Goal: Transaction & Acquisition: Purchase product/service

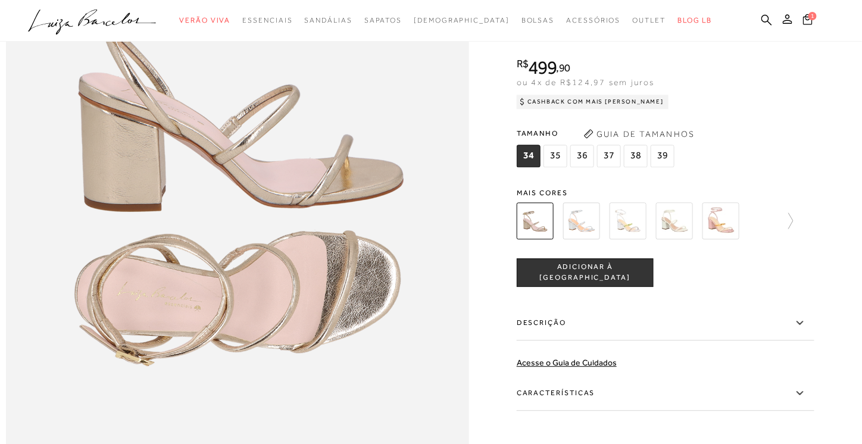
scroll to position [833, 0]
click at [609, 167] on span "37" at bounding box center [609, 156] width 24 height 23
click at [809, 17] on span "1" at bounding box center [812, 16] width 8 height 8
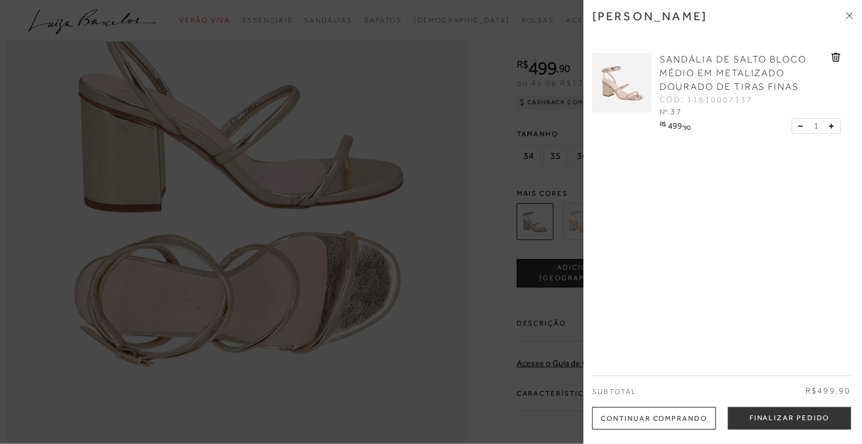
click at [464, 245] on div at bounding box center [431, 222] width 862 height 444
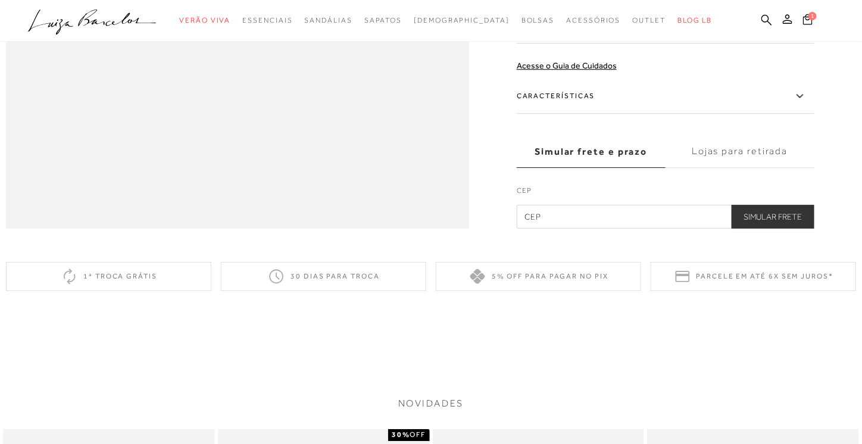
scroll to position [892, 0]
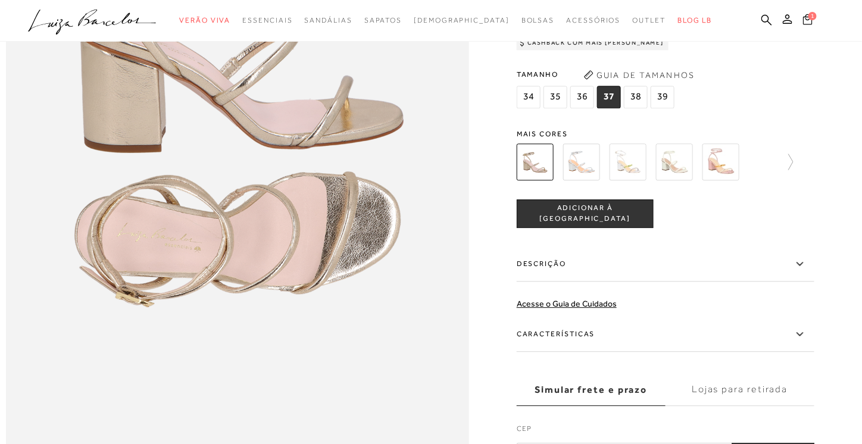
click at [807, 18] on icon at bounding box center [808, 19] width 10 height 11
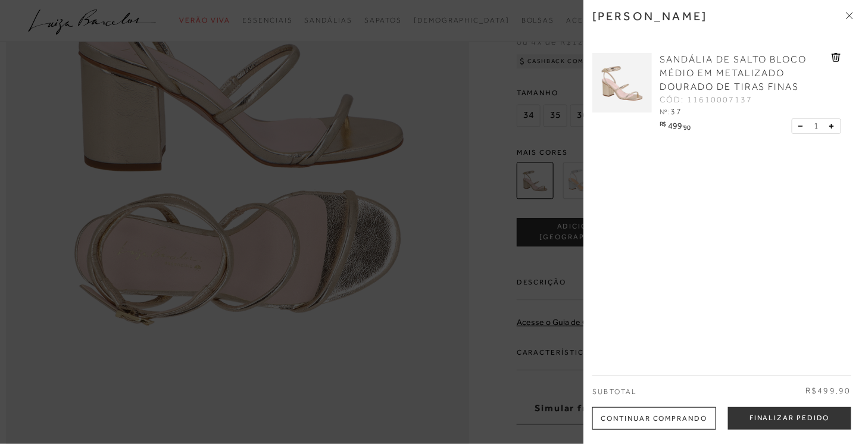
scroll to position [833, 0]
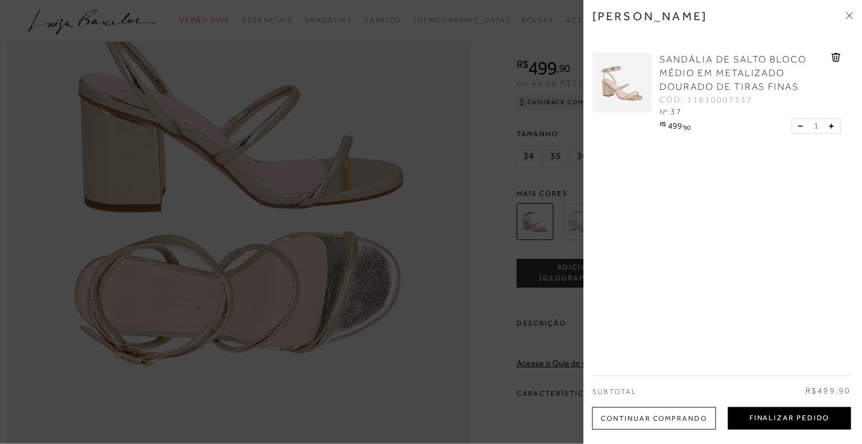
click at [766, 416] on button "Finalizar Pedido" at bounding box center [789, 418] width 123 height 23
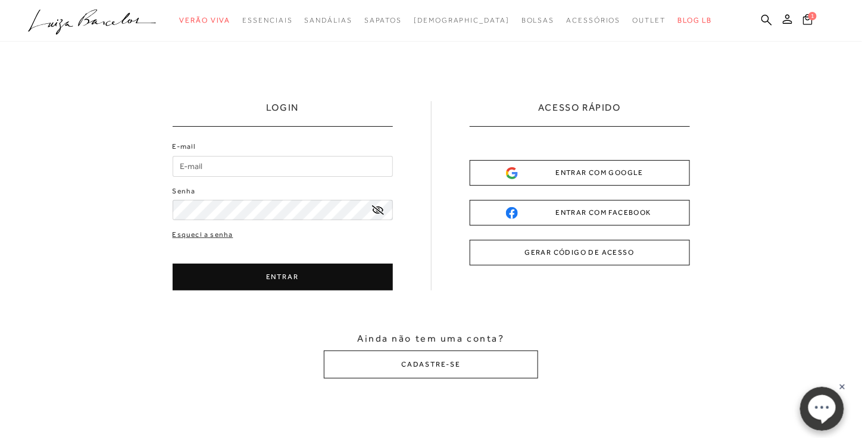
click at [572, 212] on div "ENTRAR COM FACEBOOK" at bounding box center [580, 212] width 148 height 12
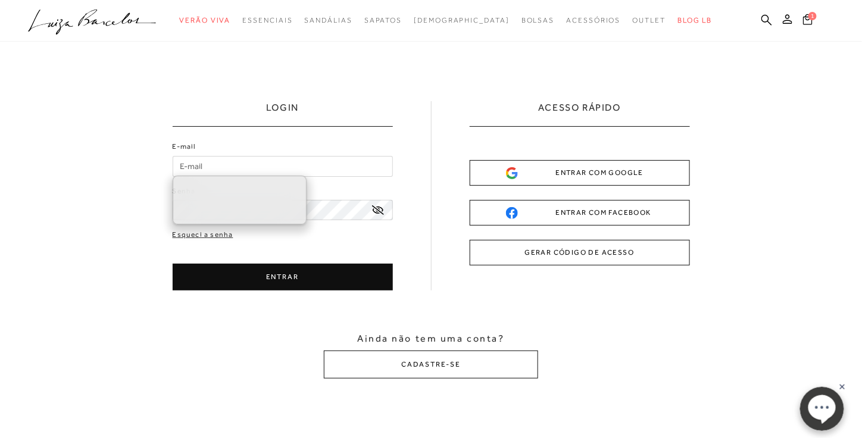
click at [310, 159] on input "E-mail" at bounding box center [283, 166] width 220 height 21
click at [348, 260] on div "Esqueci a senha ENTRAR CADASTRE-SE" at bounding box center [283, 259] width 220 height 61
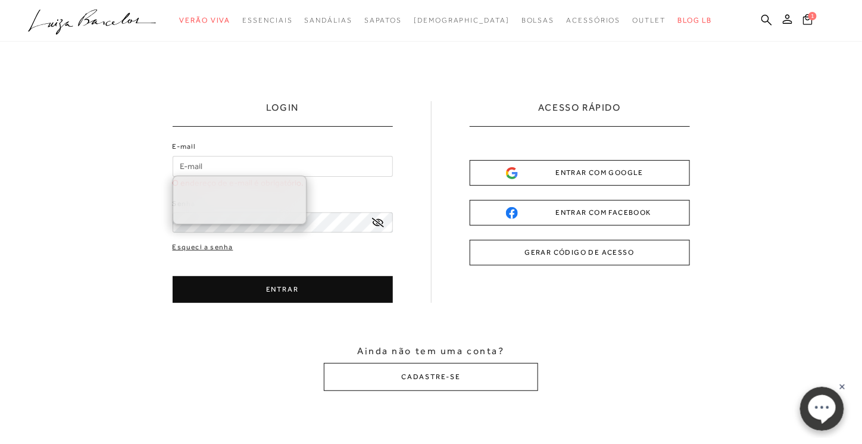
click at [274, 166] on input "E-mail" at bounding box center [283, 166] width 220 height 21
click at [405, 183] on div "LOGIN E-mail O endereço de e-mail é obrigatório. Senha ENTRAR" at bounding box center [431, 202] width 517 height 202
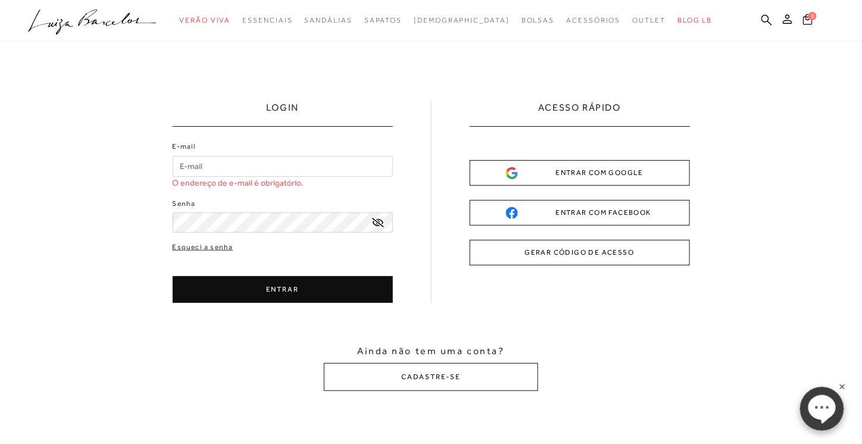
click at [365, 173] on input "E-mail" at bounding box center [283, 166] width 220 height 21
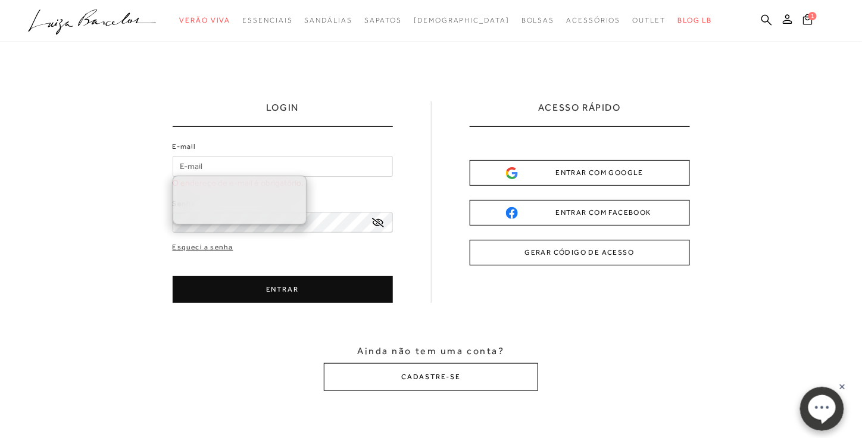
click at [436, 372] on button "CADASTRE-SE" at bounding box center [431, 377] width 214 height 28
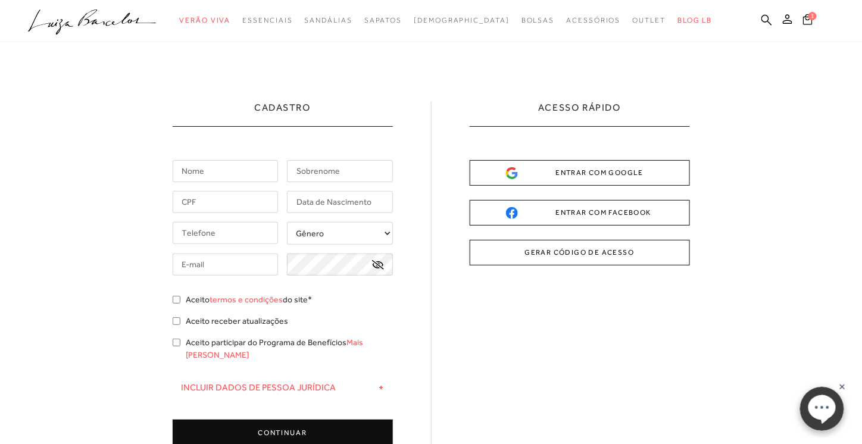
click at [261, 167] on input "text" at bounding box center [226, 171] width 106 height 22
type input "l"
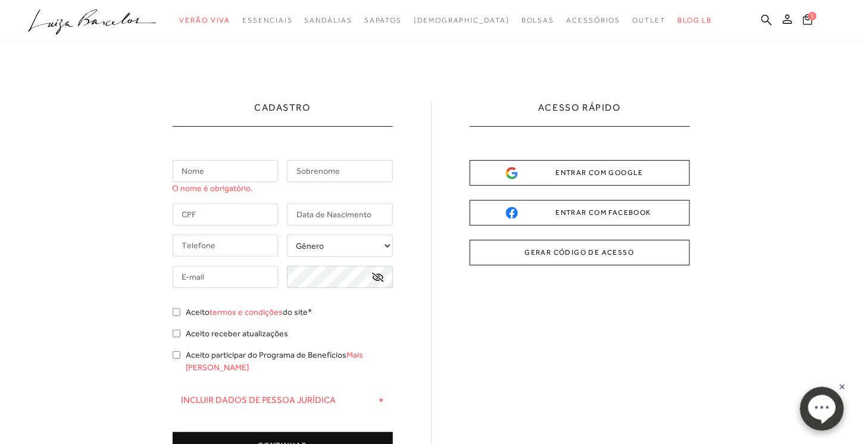
type input "l"
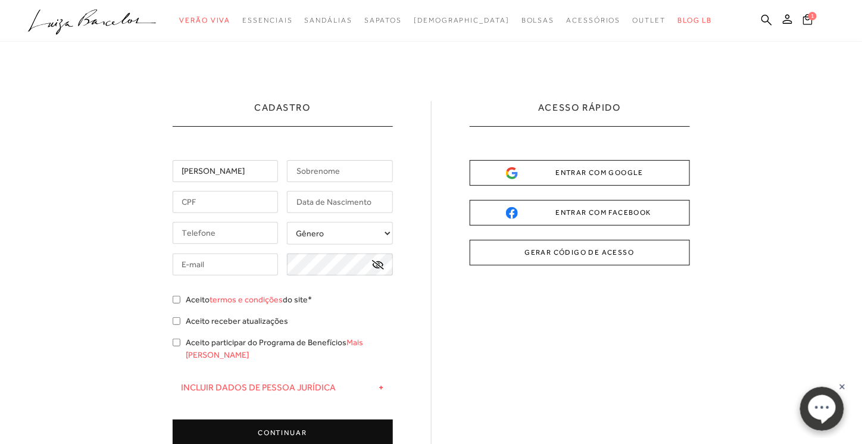
type input "[PERSON_NAME]"
type input "Rezende"
type input "124.419.576-60"
type input "[DATE]"
click at [208, 241] on input "tel" at bounding box center [226, 233] width 106 height 22
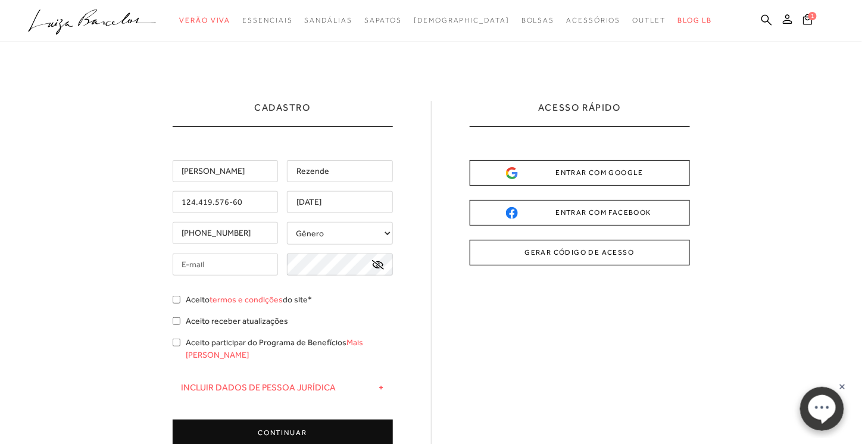
type input "[PHONE_NUMBER]"
click at [231, 258] on input "text" at bounding box center [226, 264] width 106 height 22
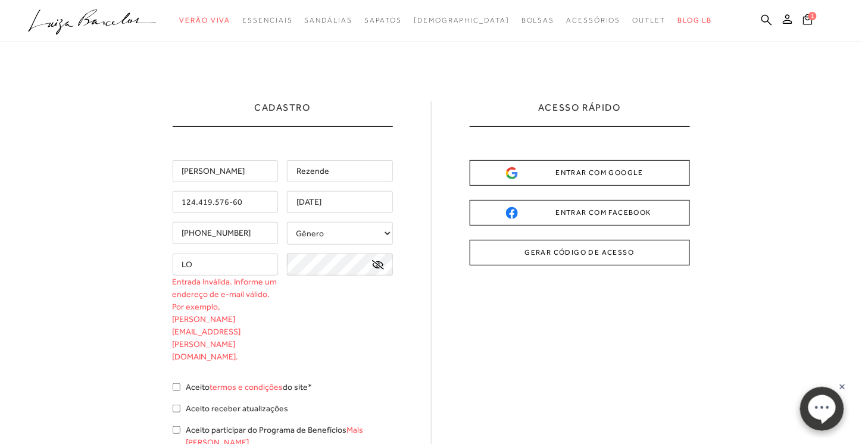
type input "L"
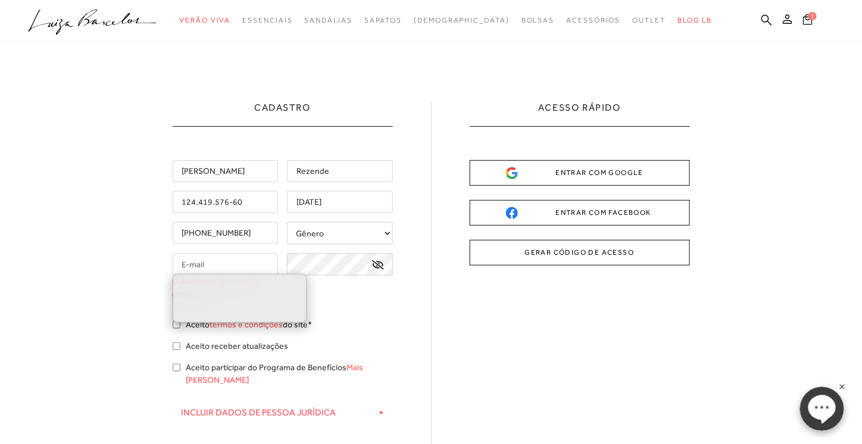
click at [648, 358] on div "Cadastro [PERSON_NAME] 124.419.576-60 [DATE] Gênero + -" at bounding box center [431, 306] width 517 height 410
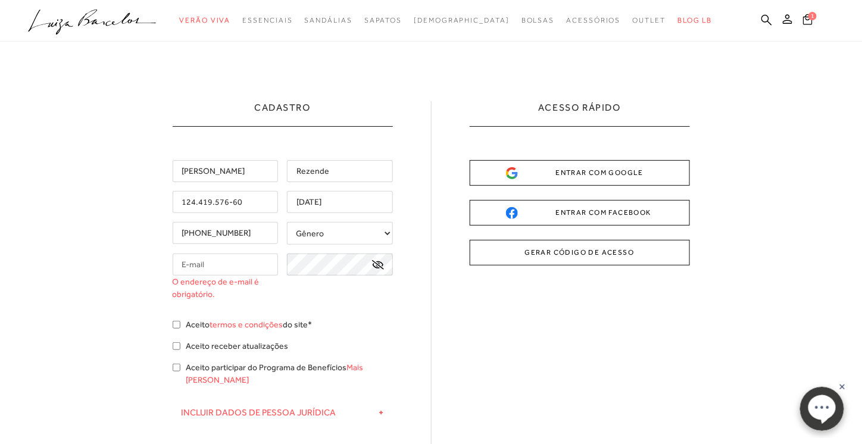
drag, startPoint x: 245, startPoint y: 268, endPoint x: 252, endPoint y: 271, distance: 7.5
click at [245, 267] on input "text" at bounding box center [226, 264] width 106 height 22
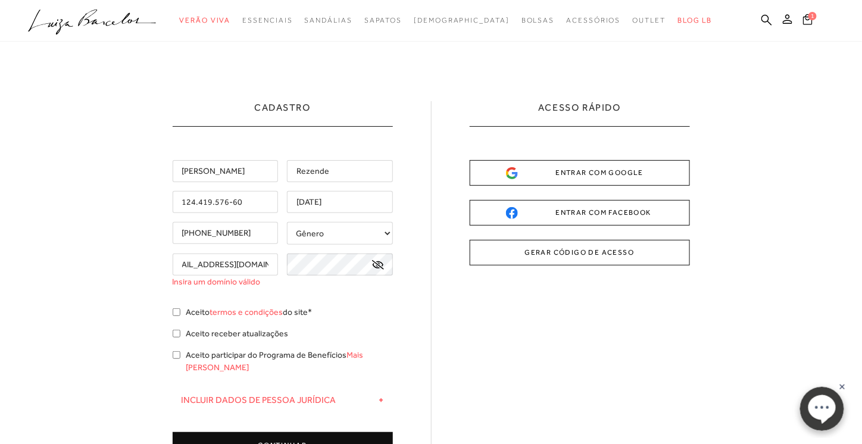
scroll to position [0, 21]
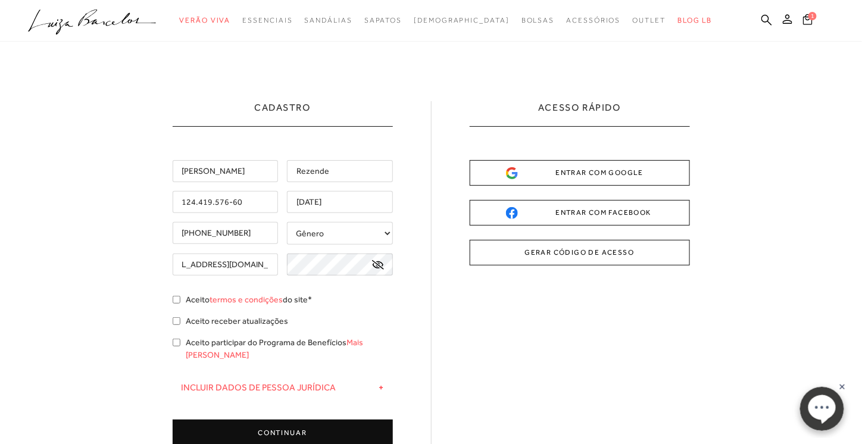
type input "[EMAIL_ADDRESS][DOMAIN_NAME]"
click at [175, 298] on input "Aceito termos e condições do site*" at bounding box center [177, 300] width 8 height 8
checkbox input "true"
click at [261, 419] on button "CONTINUAR" at bounding box center [283, 432] width 220 height 27
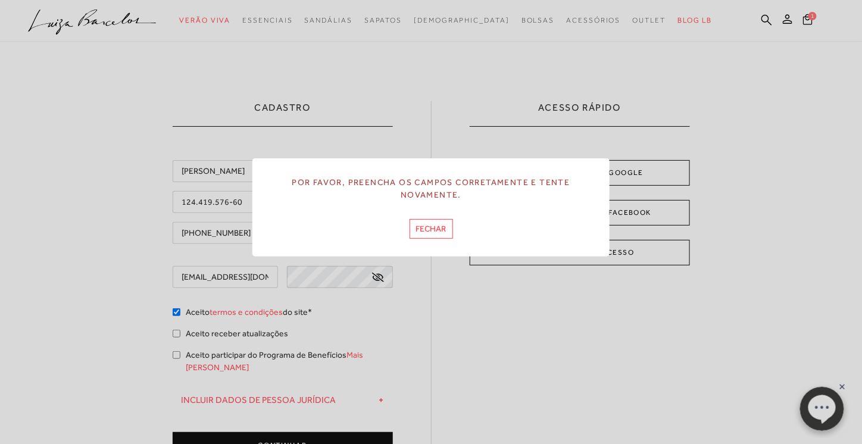
click at [427, 223] on button "FECHAR" at bounding box center [430, 229] width 43 height 20
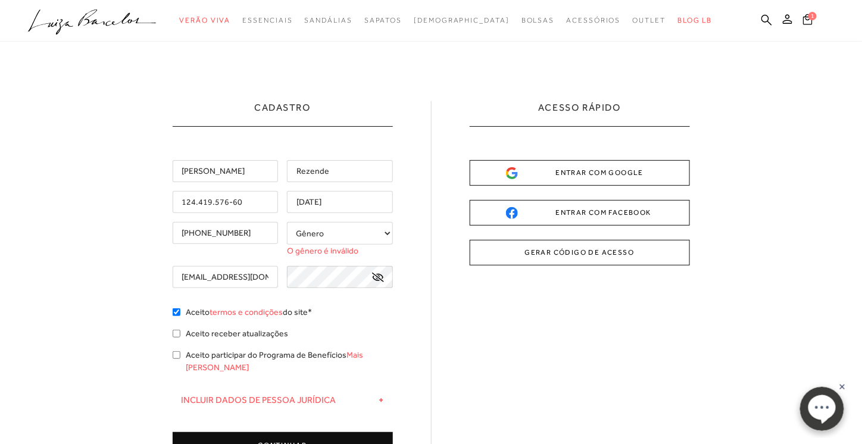
click at [253, 274] on input "[EMAIL_ADDRESS][DOMAIN_NAME]" at bounding box center [226, 277] width 106 height 22
click at [372, 239] on select "Gênero Feminino Masculino" at bounding box center [340, 233] width 106 height 23
select select
click at [287, 222] on select "Gênero Feminino Masculino" at bounding box center [340, 233] width 106 height 23
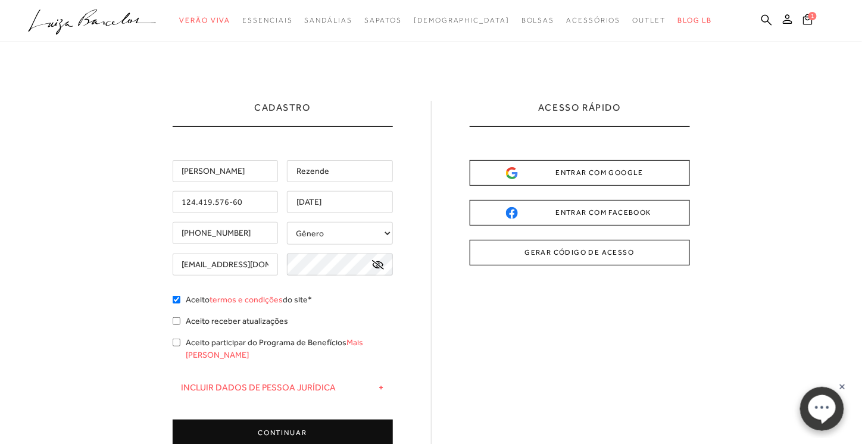
click at [333, 419] on button "CONTINUAR" at bounding box center [283, 432] width 220 height 27
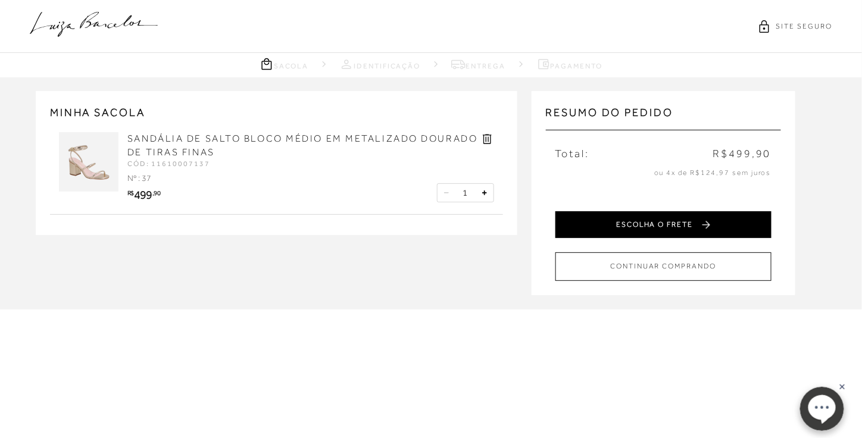
click at [721, 221] on button "ESCOLHA O FRETE" at bounding box center [663, 224] width 216 height 27
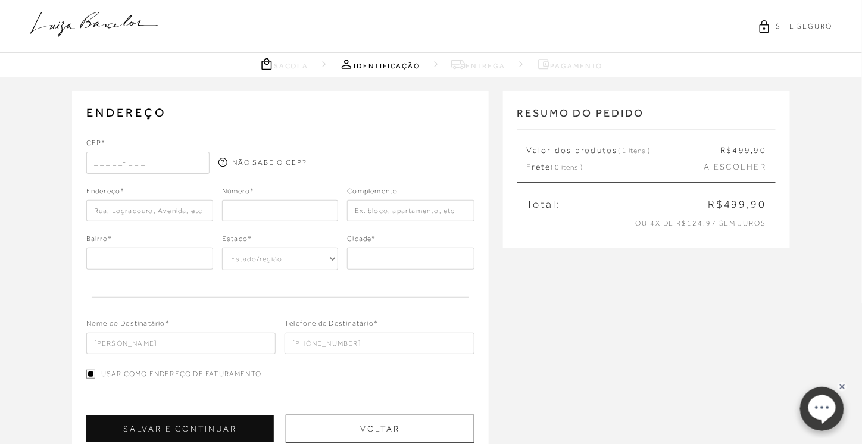
click at [136, 162] on input "text" at bounding box center [147, 162] width 123 height 21
type input "30220-030"
type input "Rua Desembargador Drumond"
type input "Serra"
select select "MG"
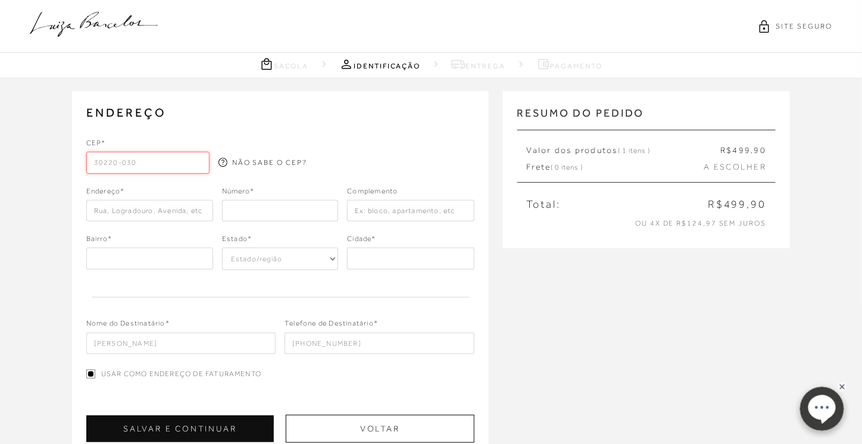
type input "[GEOGRAPHIC_DATA]"
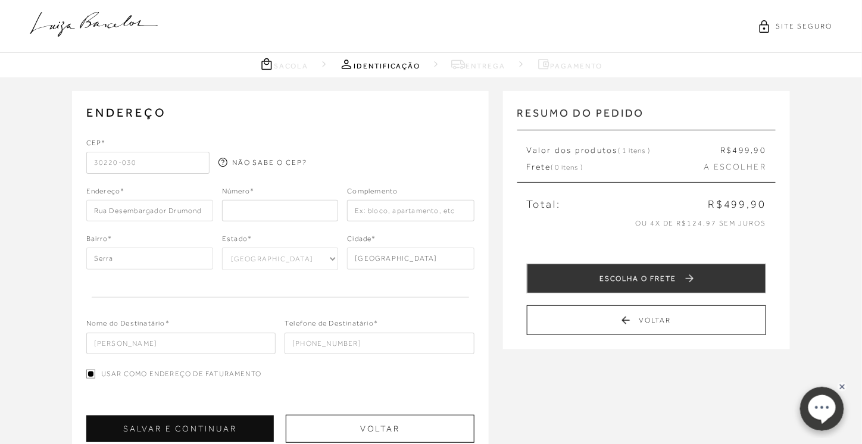
type input "30220-030"
click at [277, 217] on input "number" at bounding box center [280, 210] width 117 height 21
type input "1"
type input "100"
click at [427, 203] on input "text" at bounding box center [410, 210] width 127 height 21
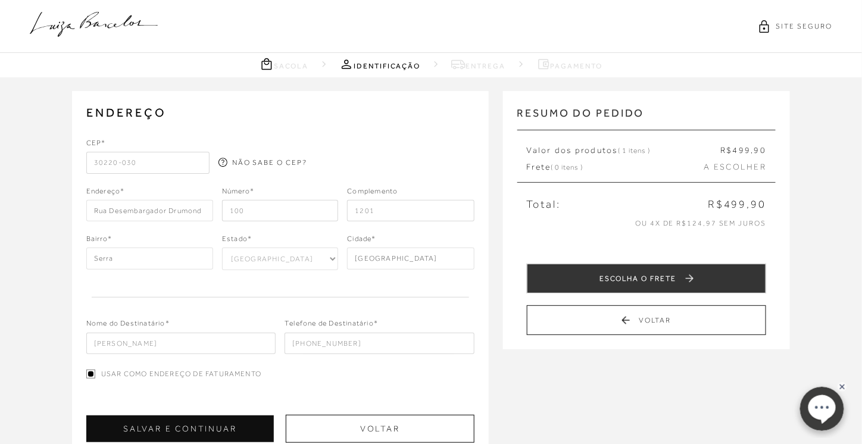
scroll to position [119, 0]
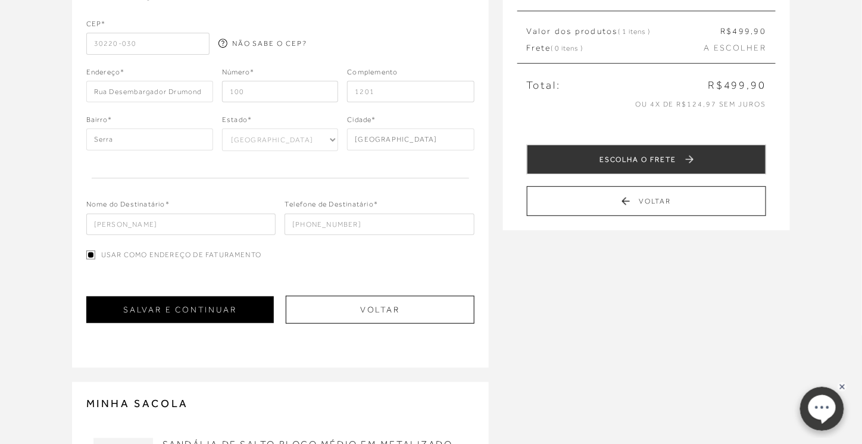
type input "1201"
click at [243, 310] on button "SALVAR E CONTINUAR" at bounding box center [179, 309] width 187 height 27
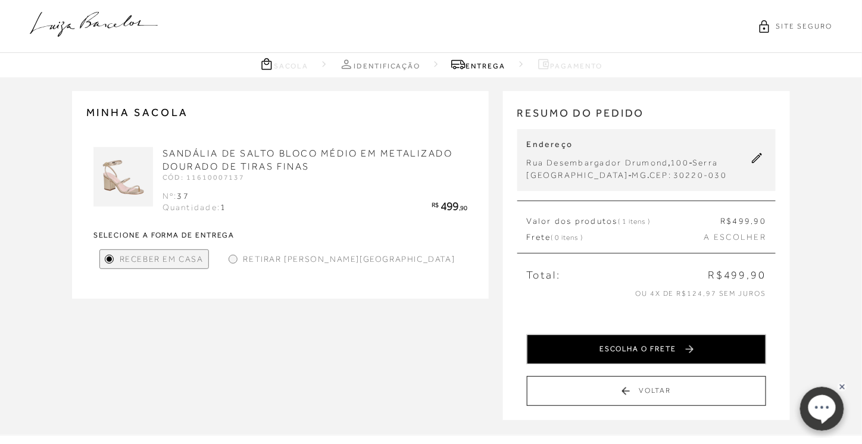
click at [687, 346] on button "ESCOLHA O FRETE" at bounding box center [647, 349] width 240 height 30
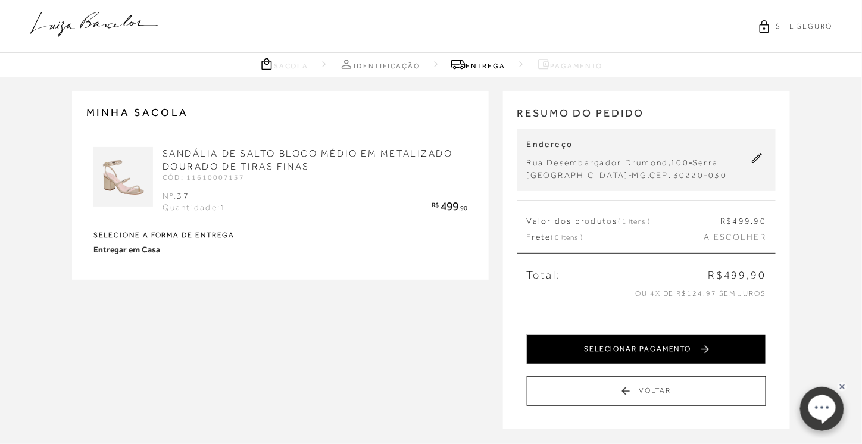
click at [671, 347] on button "SELECIONAR PAGAMENTO" at bounding box center [647, 349] width 240 height 30
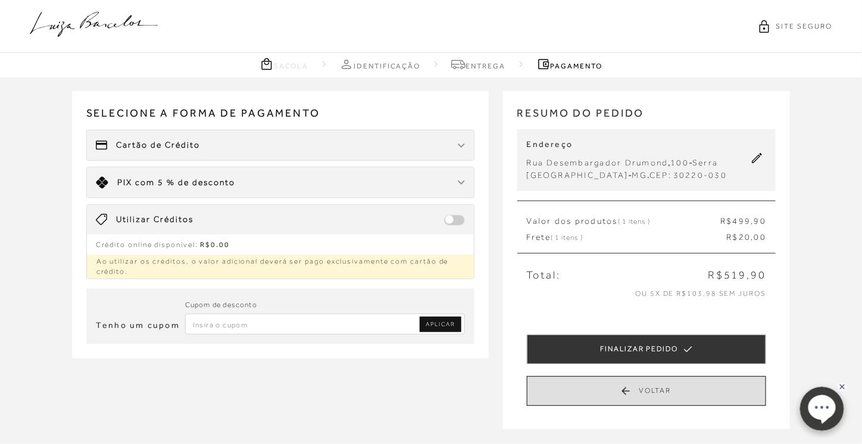
click at [603, 396] on button "Voltar" at bounding box center [647, 391] width 240 height 30
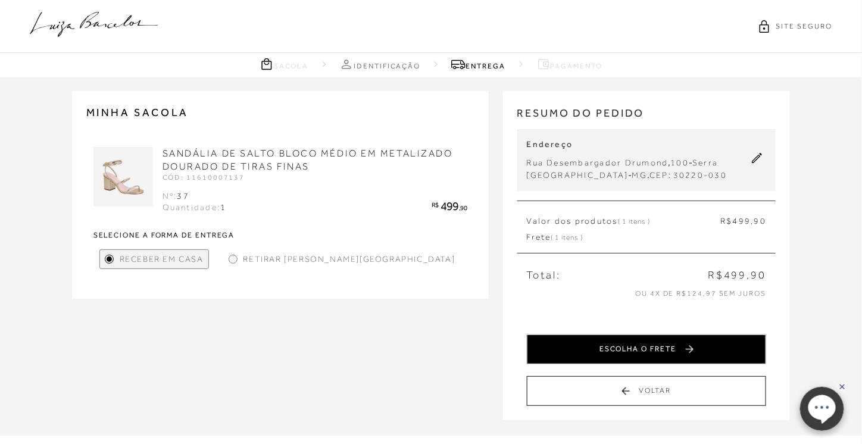
click at [653, 353] on button "ESCOLHA O FRETE" at bounding box center [647, 349] width 240 height 30
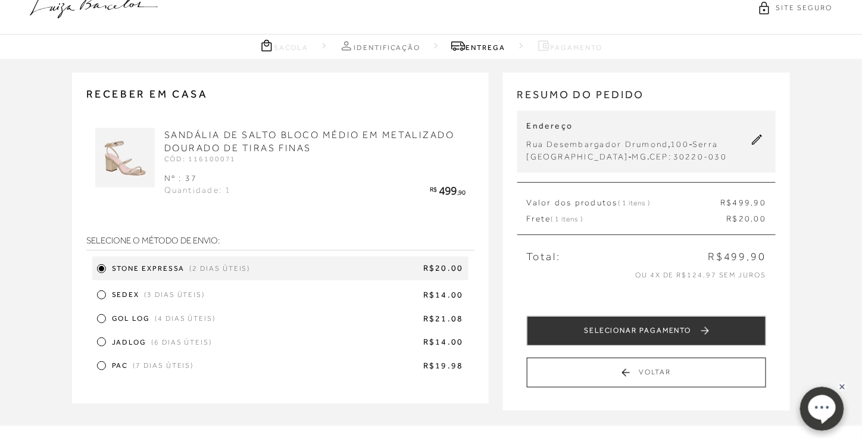
scroll to position [59, 0]
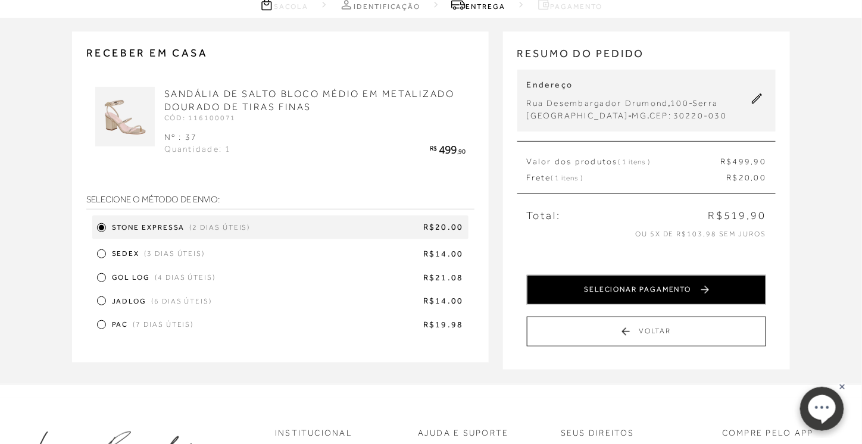
click at [665, 290] on button "SELECIONAR PAGAMENTO" at bounding box center [647, 290] width 240 height 30
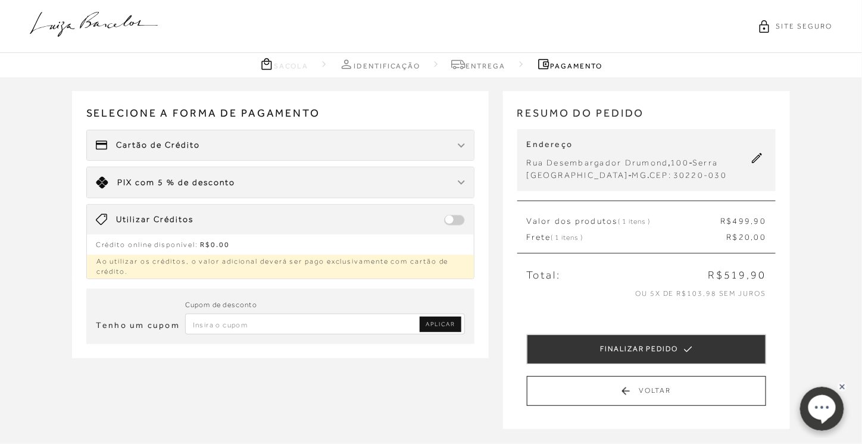
click at [309, 180] on div "Limite: R$ 5.000,00 PIX com 5 % de desconto" at bounding box center [280, 182] width 387 height 30
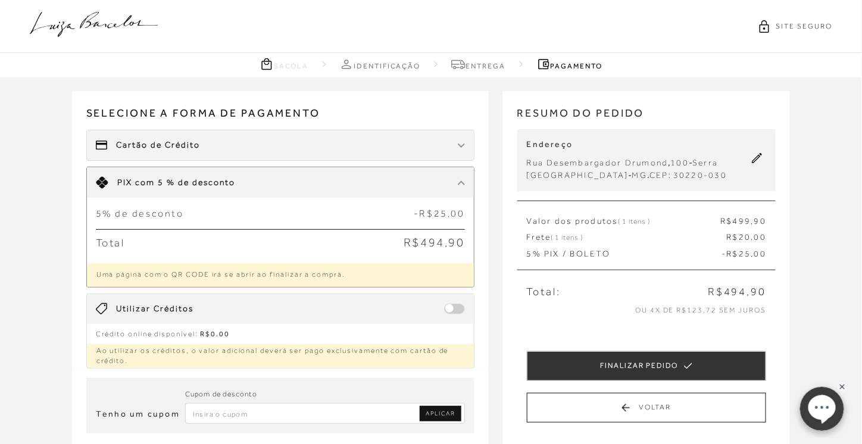
click at [463, 185] on div at bounding box center [461, 183] width 7 height 12
click at [462, 183] on img at bounding box center [461, 182] width 7 height 5
click at [463, 184] on div at bounding box center [461, 183] width 7 height 12
click at [462, 181] on img at bounding box center [461, 182] width 7 height 5
click at [464, 180] on img at bounding box center [461, 182] width 7 height 5
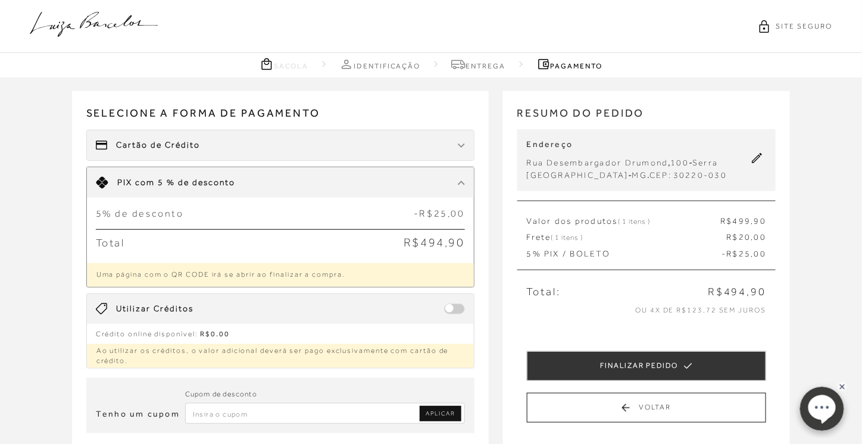
scroll to position [59, 0]
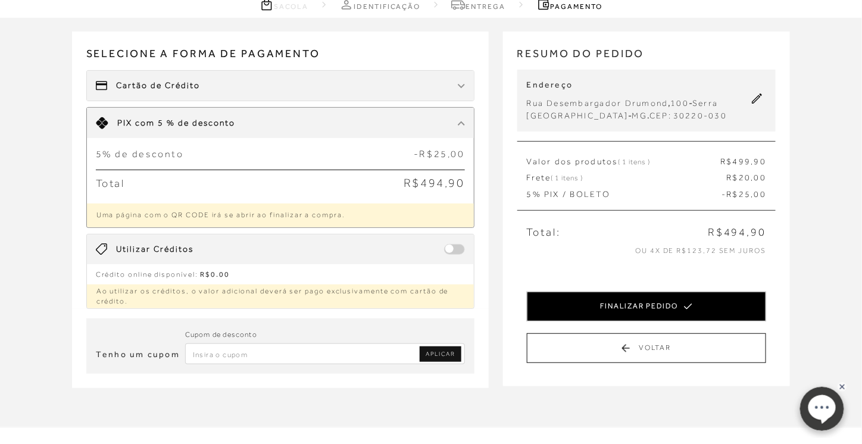
click at [671, 307] on button "FINALIZAR PEDIDO" at bounding box center [647, 307] width 240 height 30
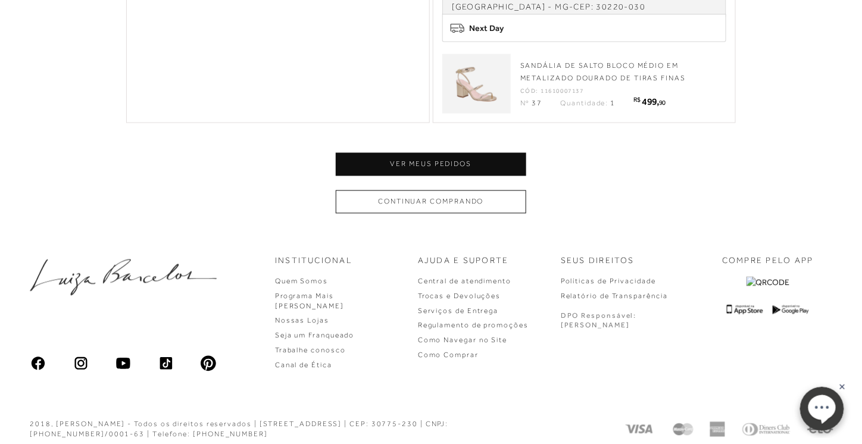
scroll to position [654, 0]
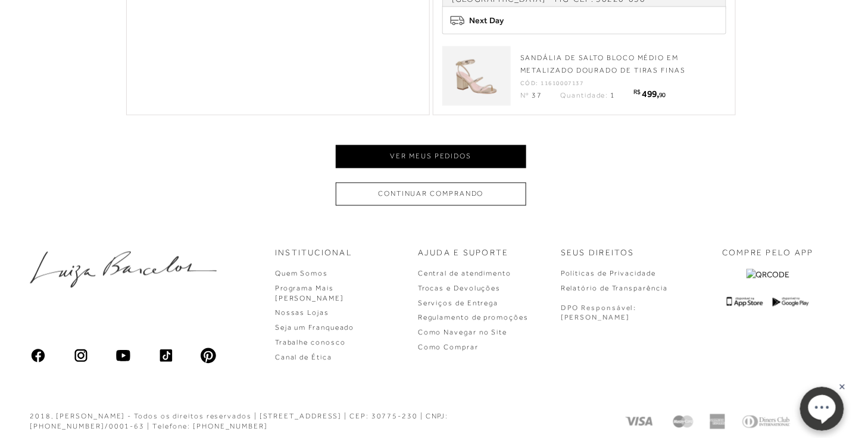
click at [477, 152] on button "Ver meus pedidos" at bounding box center [431, 156] width 190 height 23
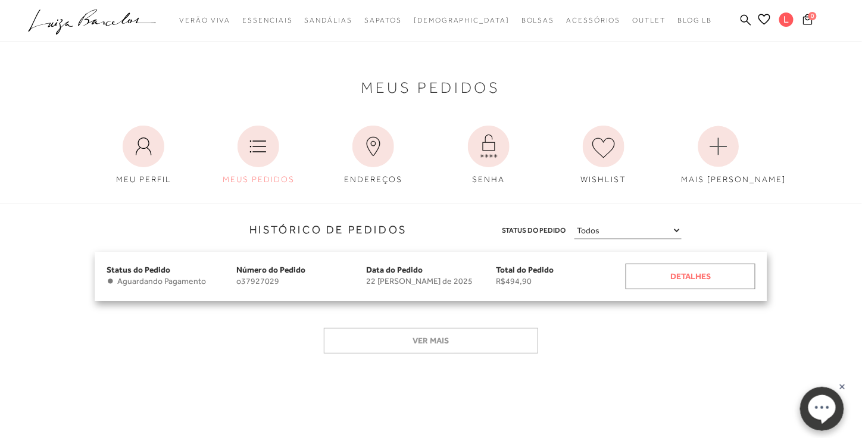
click at [721, 274] on div "Detalhes" at bounding box center [690, 277] width 130 height 26
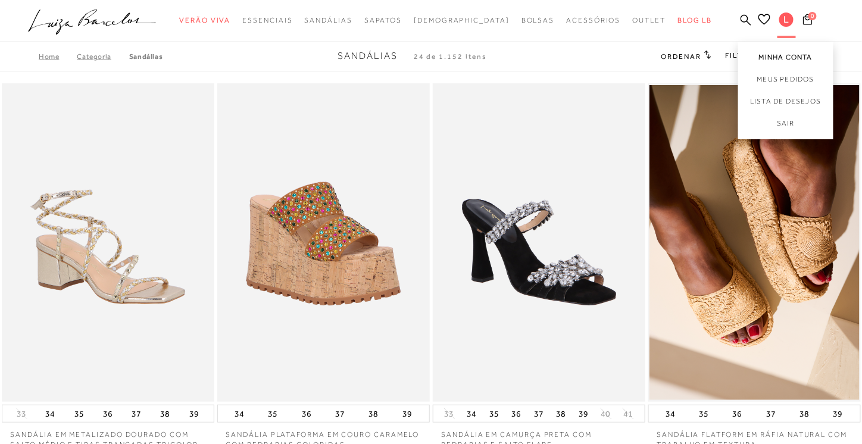
click at [790, 55] on link "Minha Conta" at bounding box center [785, 55] width 95 height 27
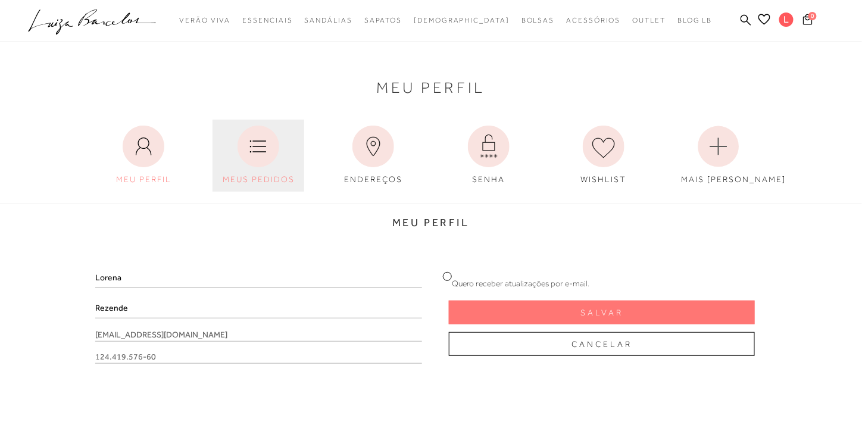
click at [223, 164] on link "MEUS PEDIDOS" at bounding box center [258, 156] width 92 height 72
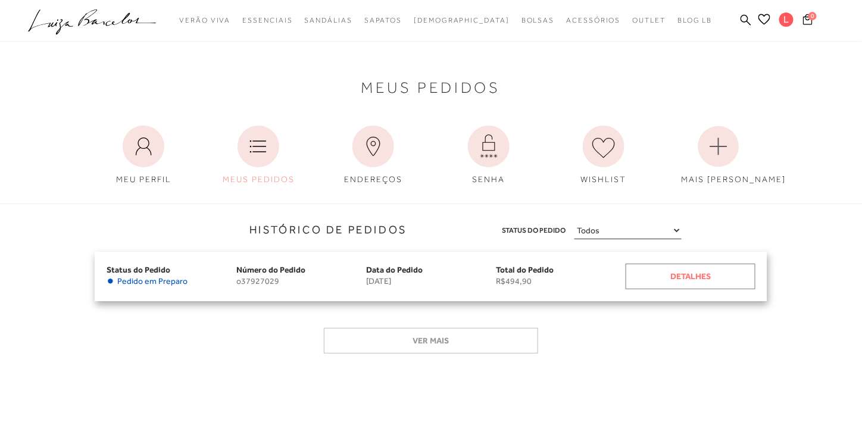
click at [671, 280] on div "Detalhes" at bounding box center [690, 277] width 130 height 26
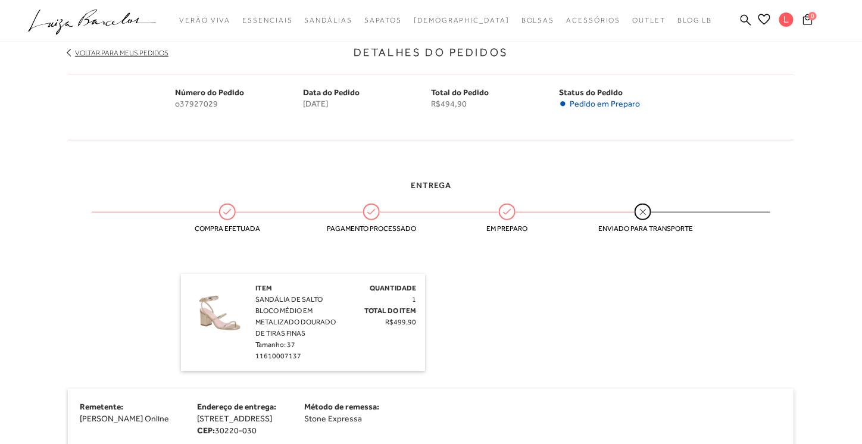
scroll to position [178, 0]
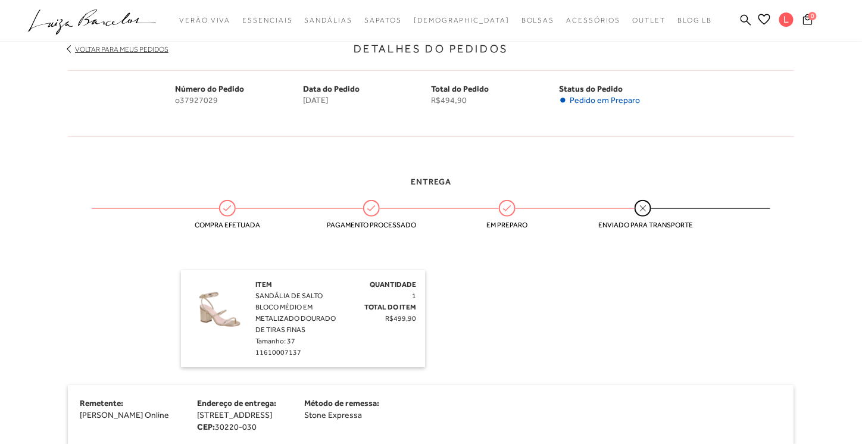
click at [224, 315] on img at bounding box center [219, 308] width 59 height 59
